Goal: Information Seeking & Learning: Learn about a topic

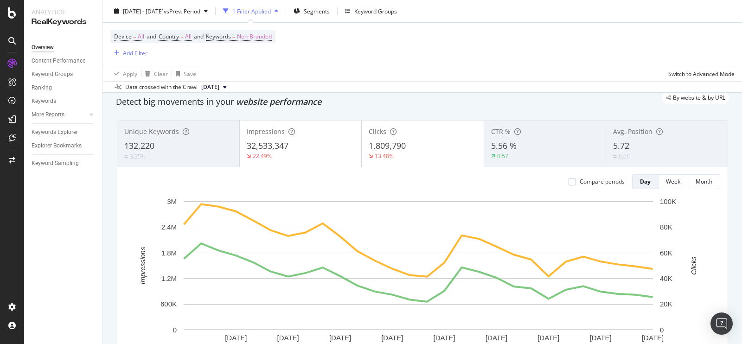
scroll to position [35, 0]
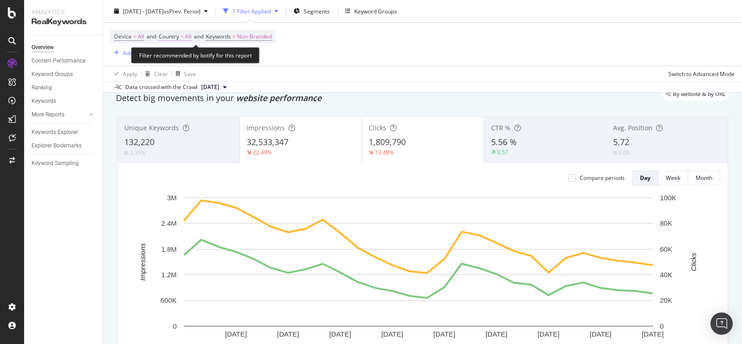
click at [188, 36] on span "All" at bounding box center [188, 36] width 6 height 13
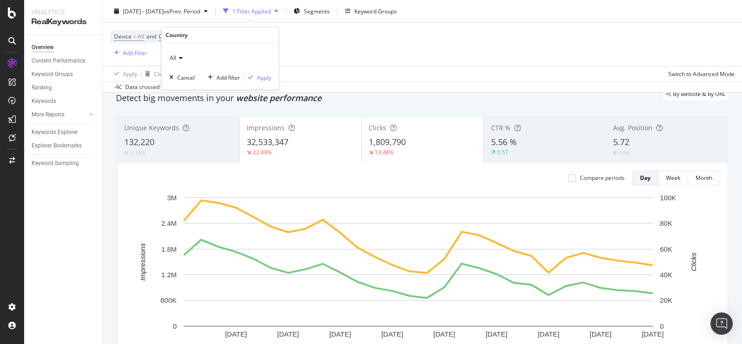
click at [181, 57] on icon at bounding box center [179, 58] width 6 height 6
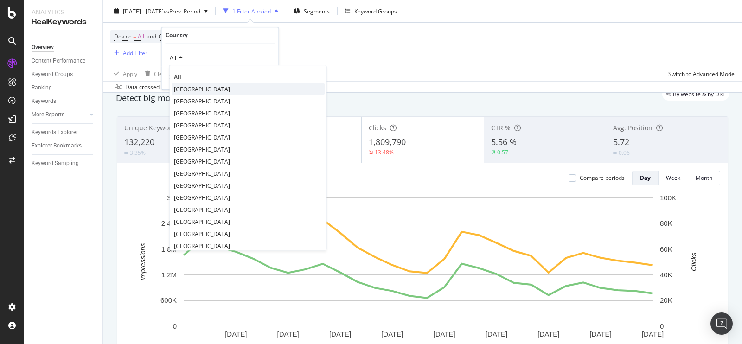
click at [204, 90] on span "[GEOGRAPHIC_DATA]" at bounding box center [202, 89] width 56 height 8
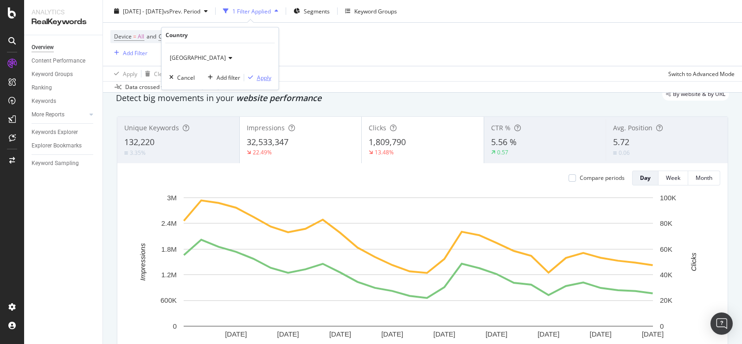
click at [265, 80] on div "Apply" at bounding box center [264, 78] width 14 height 8
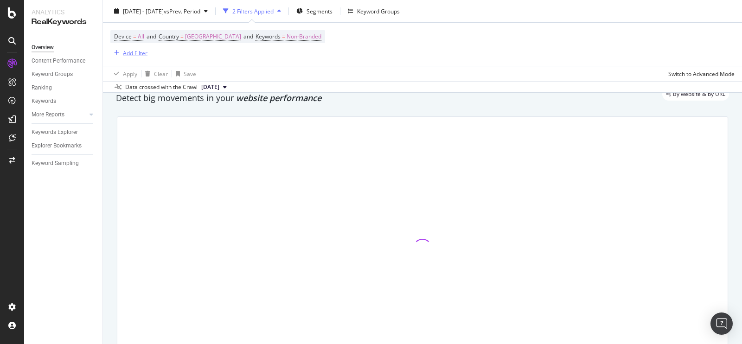
click at [131, 52] on div "Add Filter" at bounding box center [135, 53] width 25 height 8
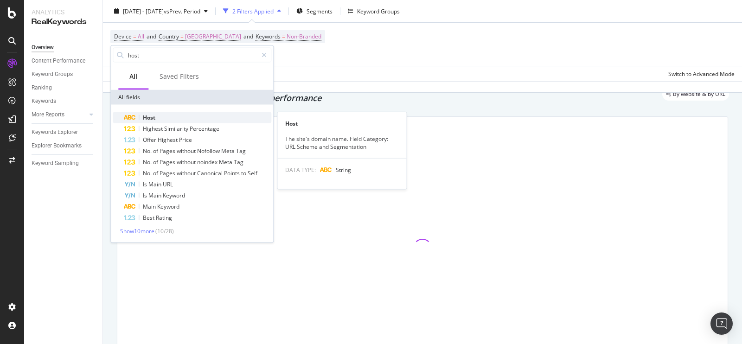
type input "host"
click at [203, 118] on div "Host" at bounding box center [197, 117] width 147 height 11
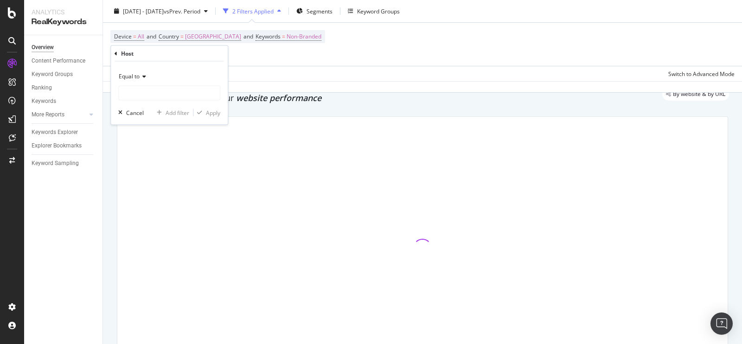
click at [137, 78] on span "Equal to" at bounding box center [129, 76] width 21 height 8
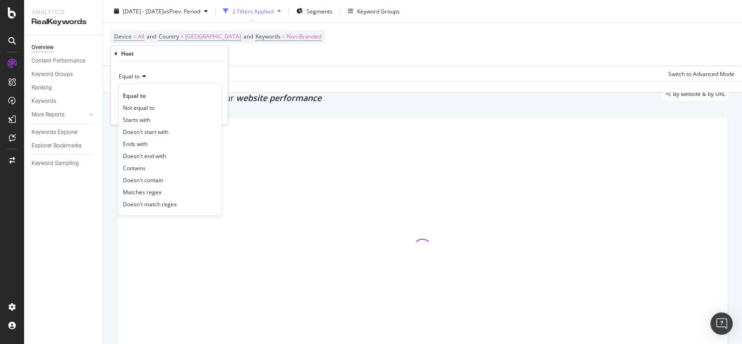
click at [174, 64] on div "Equal to Equal to Not equal to Starts with Doesn't start with Ends with Doesn't…" at bounding box center [169, 93] width 117 height 63
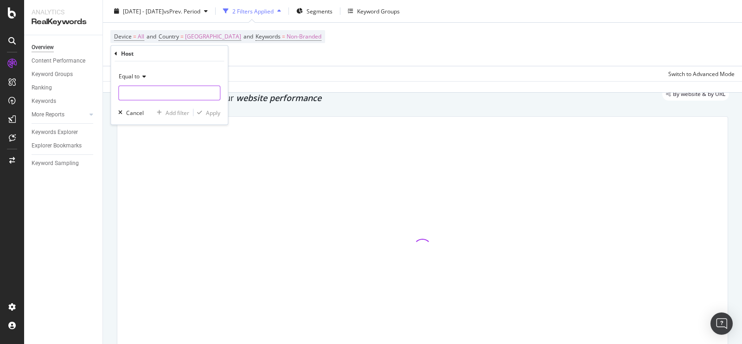
click at [158, 90] on input "text" at bounding box center [169, 93] width 101 height 15
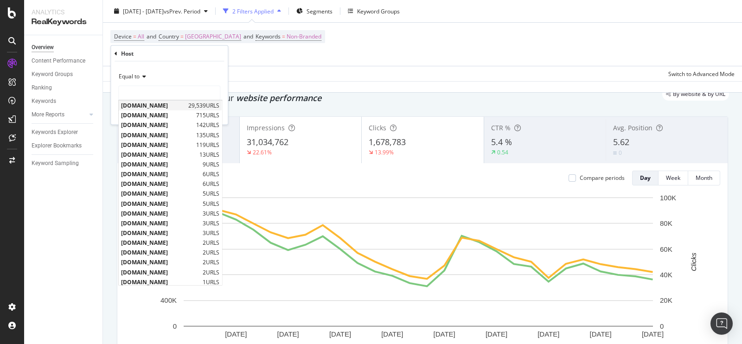
click at [166, 103] on span "[DOMAIN_NAME]" at bounding box center [153, 106] width 65 height 8
type input "[DOMAIN_NAME]"
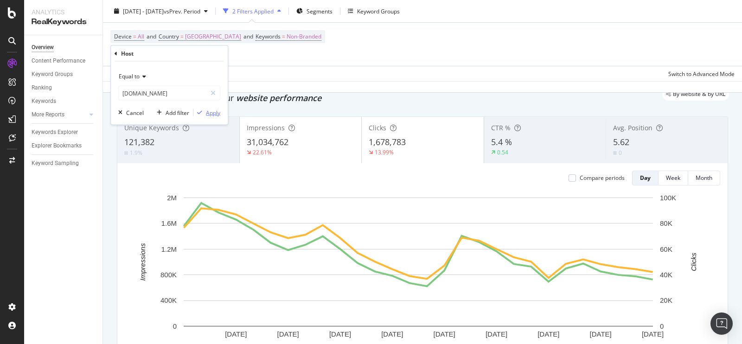
click at [204, 111] on div "button" at bounding box center [199, 113] width 13 height 6
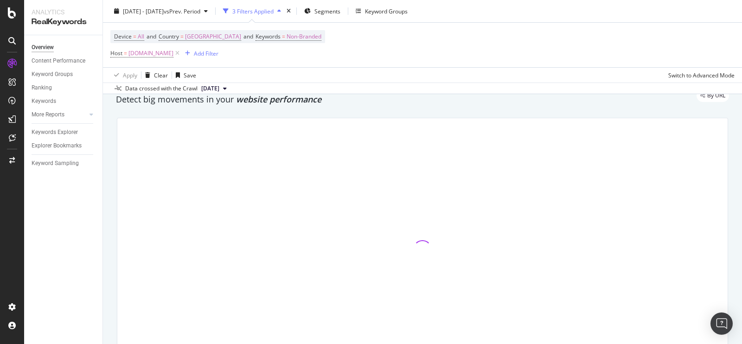
scroll to position [37, 0]
click at [218, 54] on div "Add Filter" at bounding box center [206, 53] width 25 height 8
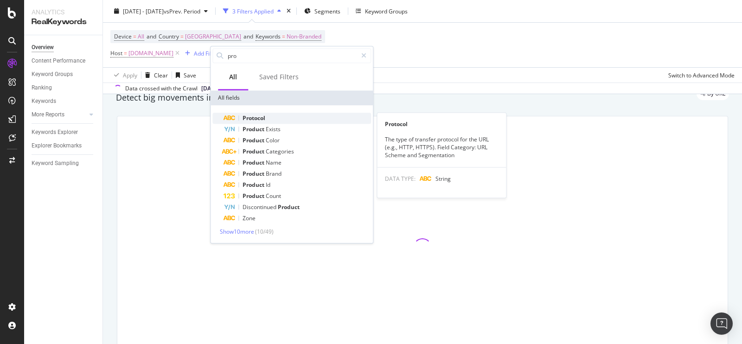
type input "pro"
click at [290, 116] on div "Protocol" at bounding box center [297, 118] width 147 height 11
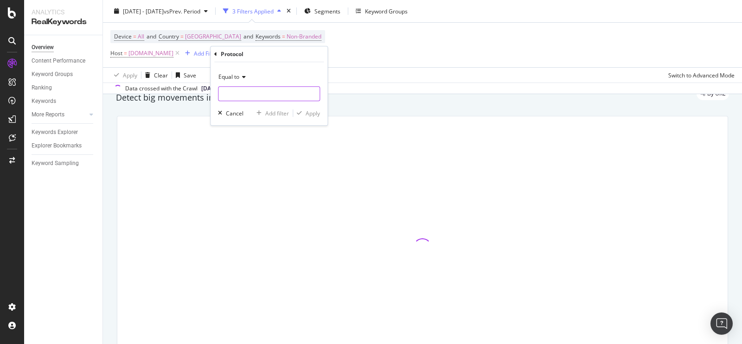
click at [288, 96] on input "text" at bounding box center [268, 93] width 101 height 15
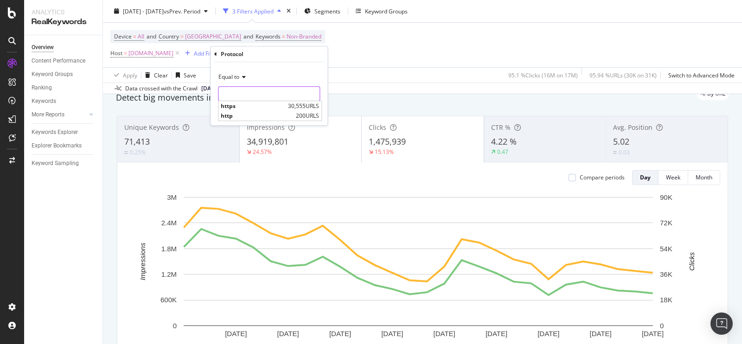
click at [266, 88] on input "text" at bounding box center [268, 93] width 101 height 15
click at [259, 105] on span "https" at bounding box center [253, 106] width 65 height 8
type input "https"
click at [310, 107] on div "Equal to https https Cancel Add filter Apply" at bounding box center [269, 93] width 117 height 63
click at [311, 108] on div "Equal to https https Cancel Add filter Apply" at bounding box center [269, 93] width 117 height 63
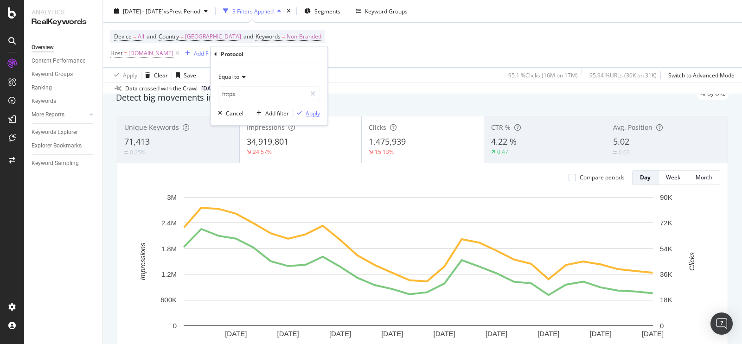
click at [311, 115] on div "Apply" at bounding box center [313, 113] width 14 height 8
click at [282, 54] on div "Add Filter" at bounding box center [269, 53] width 25 height 8
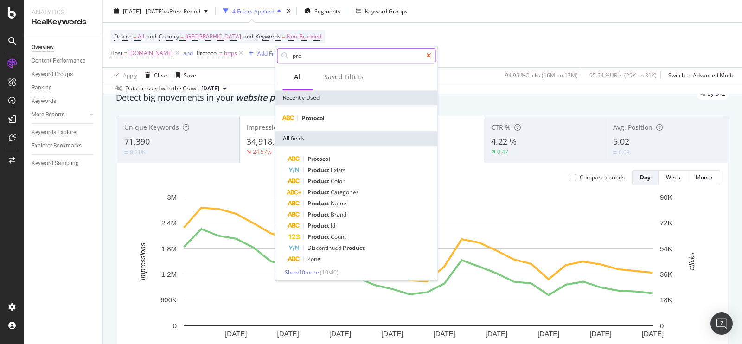
click at [430, 57] on icon at bounding box center [428, 55] width 5 height 6
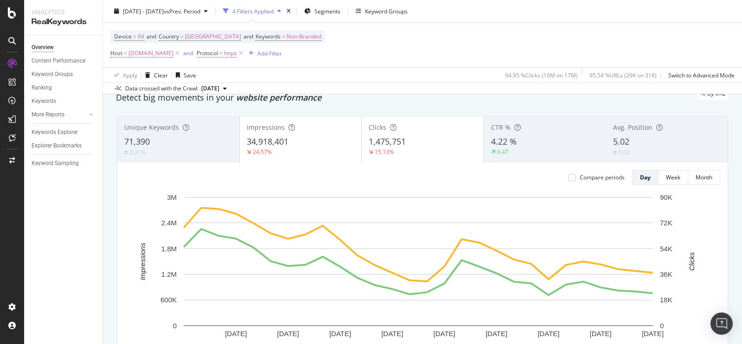
click at [532, 41] on div "Device = All and Country = [GEOGRAPHIC_DATA] and Keywords = Non-Branded Host = …" at bounding box center [422, 45] width 624 height 45
